Goal: Find specific page/section: Find specific page/section

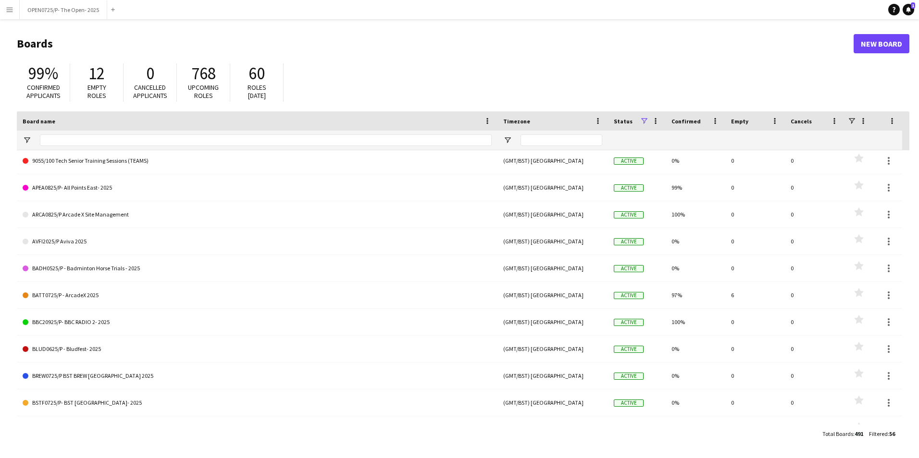
scroll to position [577, 0]
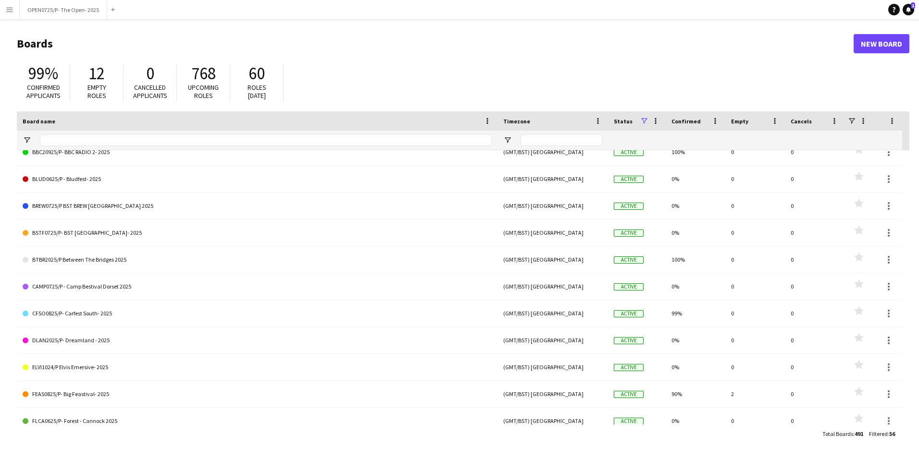
click at [10, 12] on app-icon "Menu" at bounding box center [10, 10] width 8 height 8
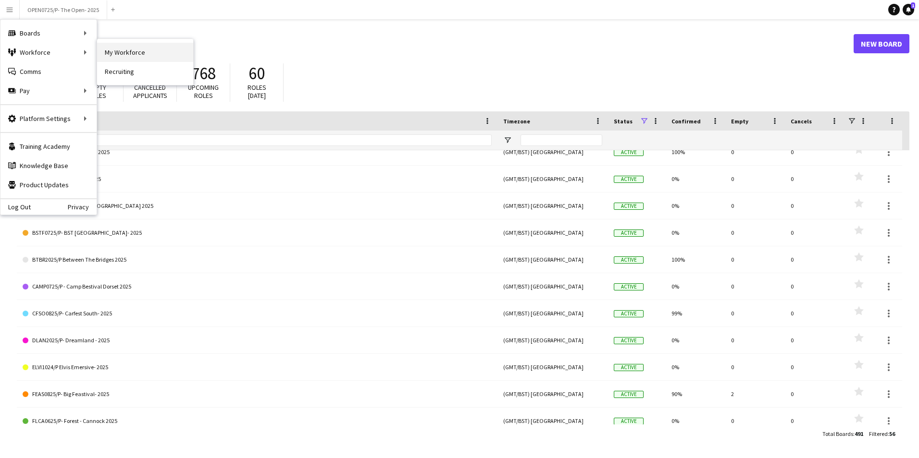
click at [111, 49] on link "My Workforce" at bounding box center [145, 52] width 96 height 19
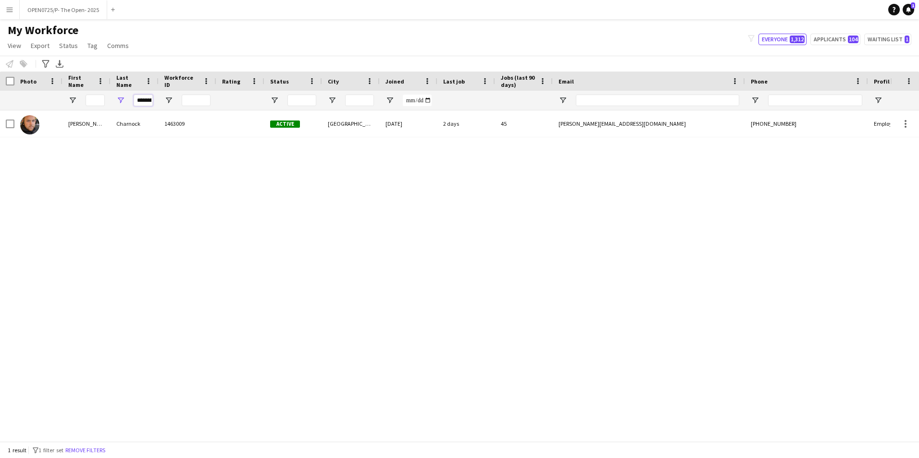
scroll to position [0, 8]
drag, startPoint x: 137, startPoint y: 99, endPoint x: 190, endPoint y: 110, distance: 53.9
click at [190, 110] on div "********" at bounding box center [513, 100] width 1027 height 19
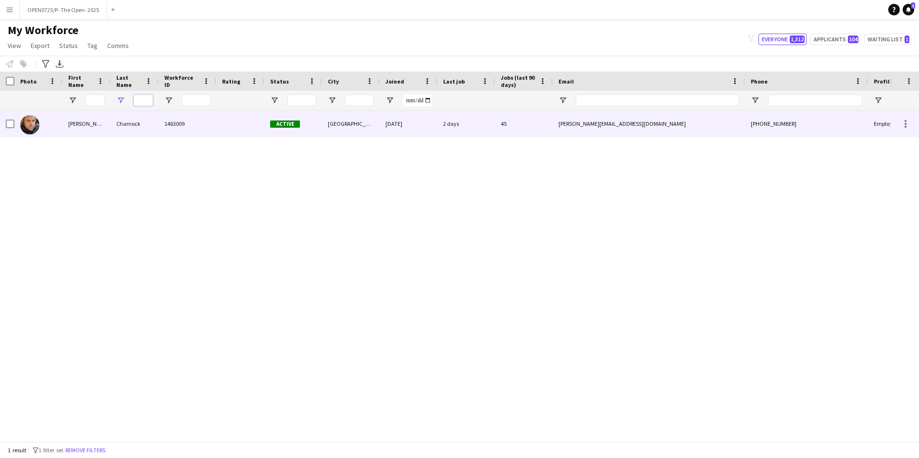
scroll to position [0, 0]
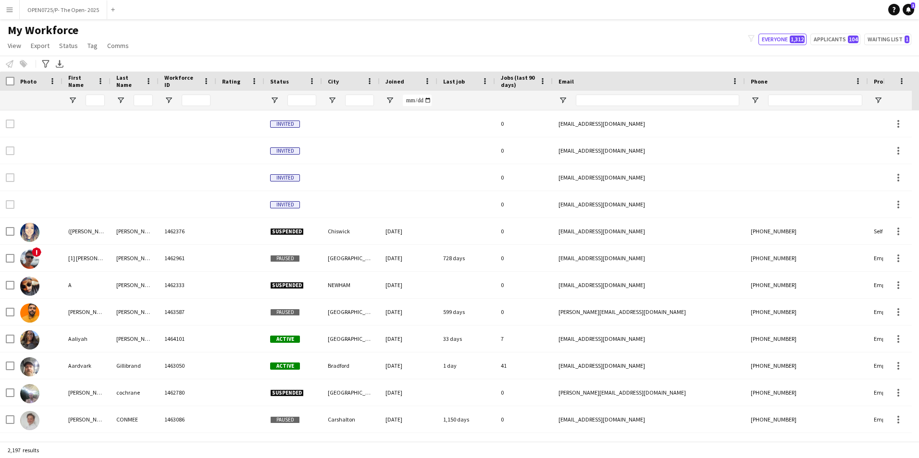
click at [2, 7] on button "Menu" at bounding box center [9, 9] width 19 height 19
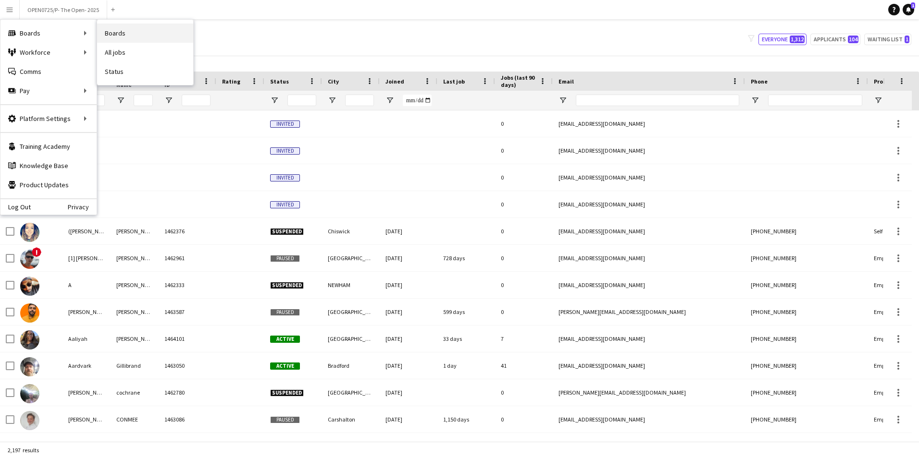
click at [127, 32] on link "Boards" at bounding box center [145, 33] width 96 height 19
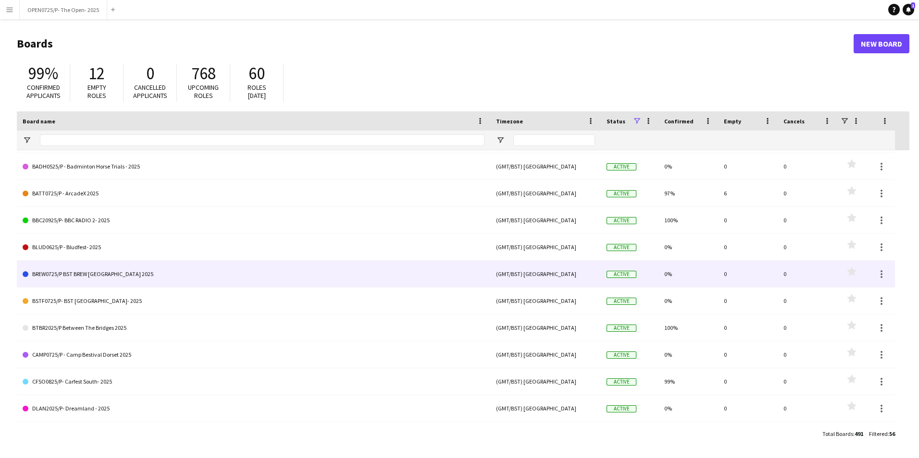
scroll to position [625, 0]
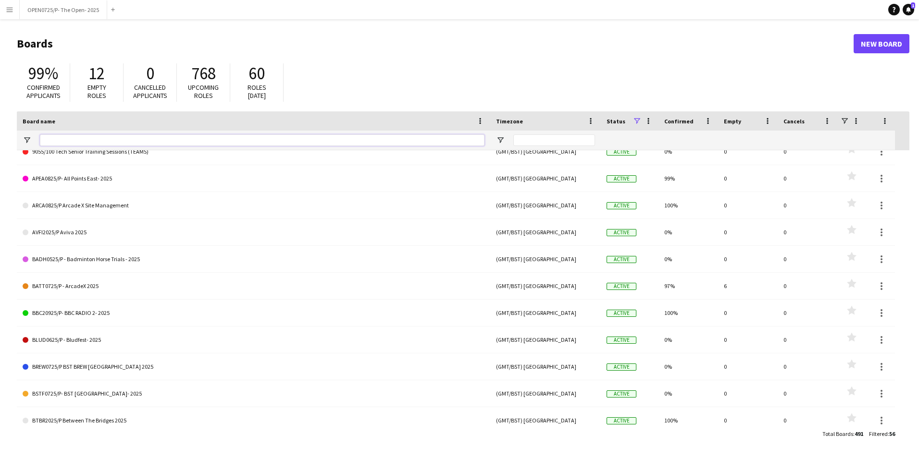
click at [88, 142] on input "Board name Filter Input" at bounding box center [262, 141] width 445 height 12
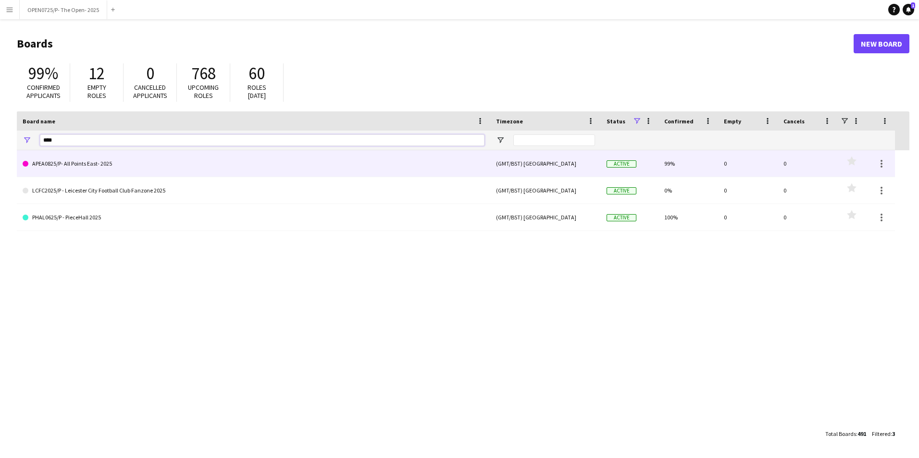
type input "***"
click at [107, 168] on link "APEA0825/P- All Points East- 2025" at bounding box center [254, 163] width 462 height 27
